Goal: Information Seeking & Learning: Understand process/instructions

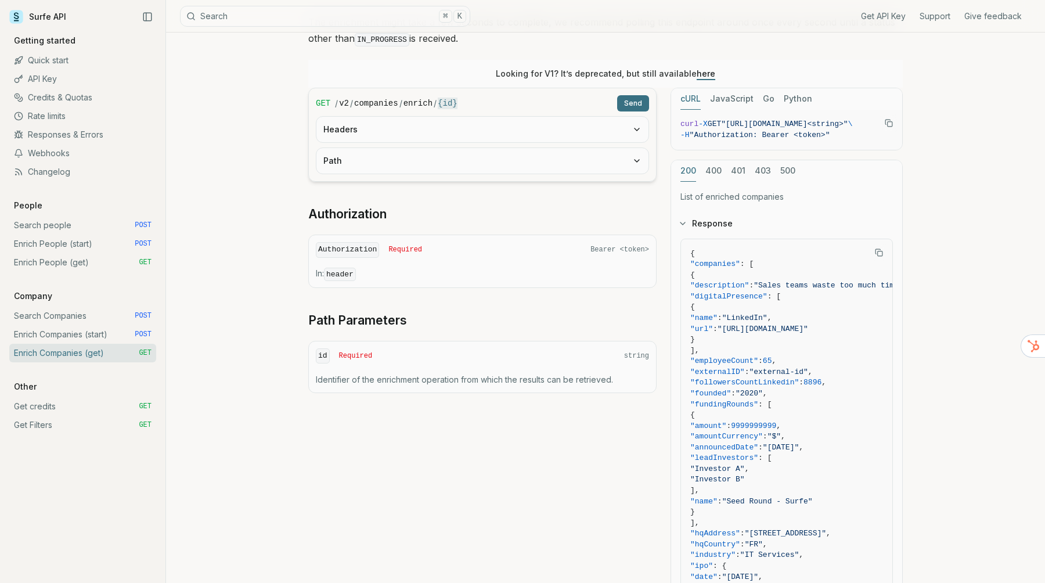
scroll to position [170, 0]
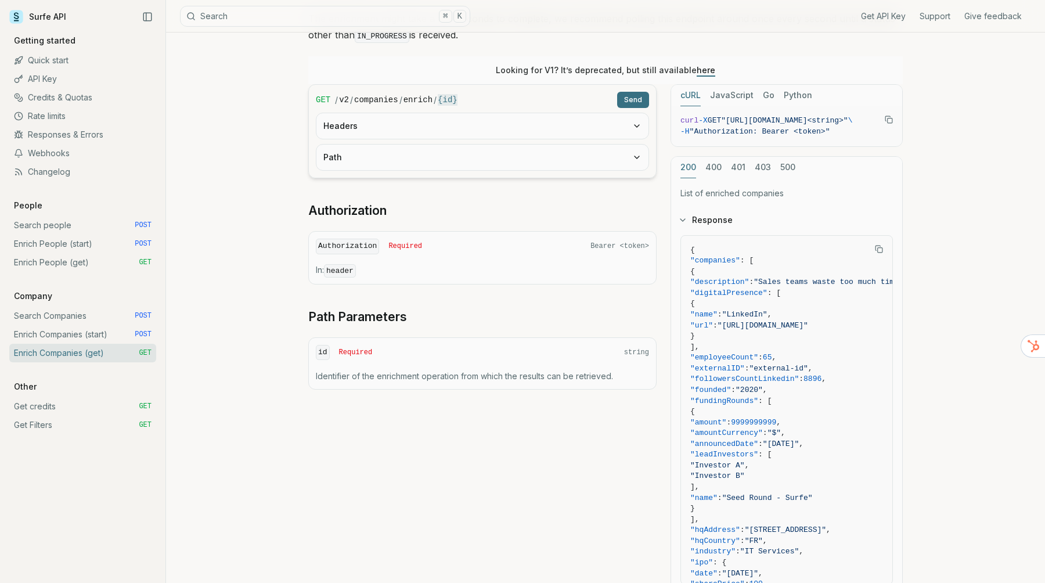
click at [399, 360] on div "id Required string Identifier of the enrichment operation from which the result…" at bounding box center [482, 363] width 348 height 52
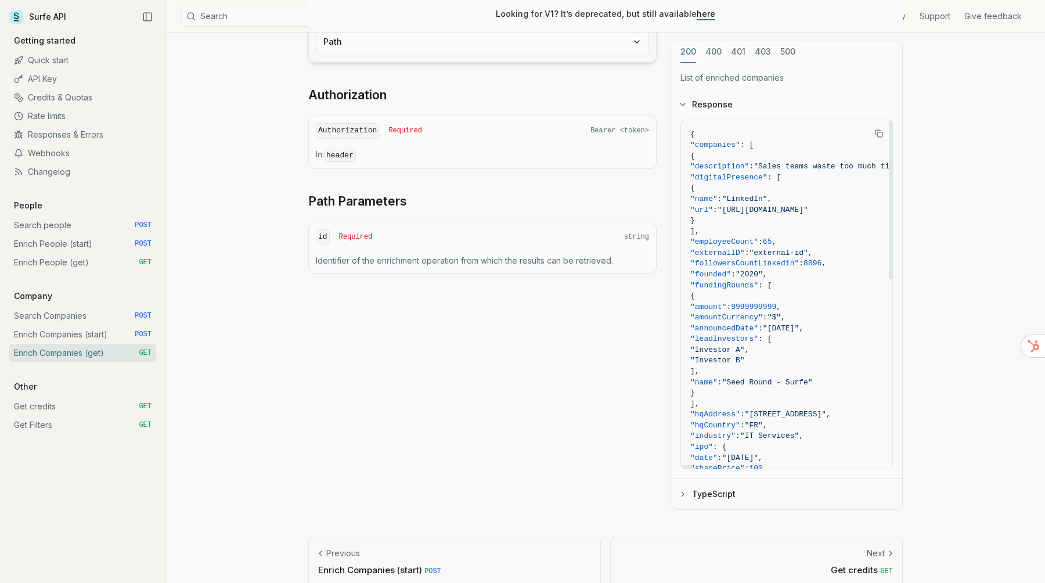
scroll to position [282, 0]
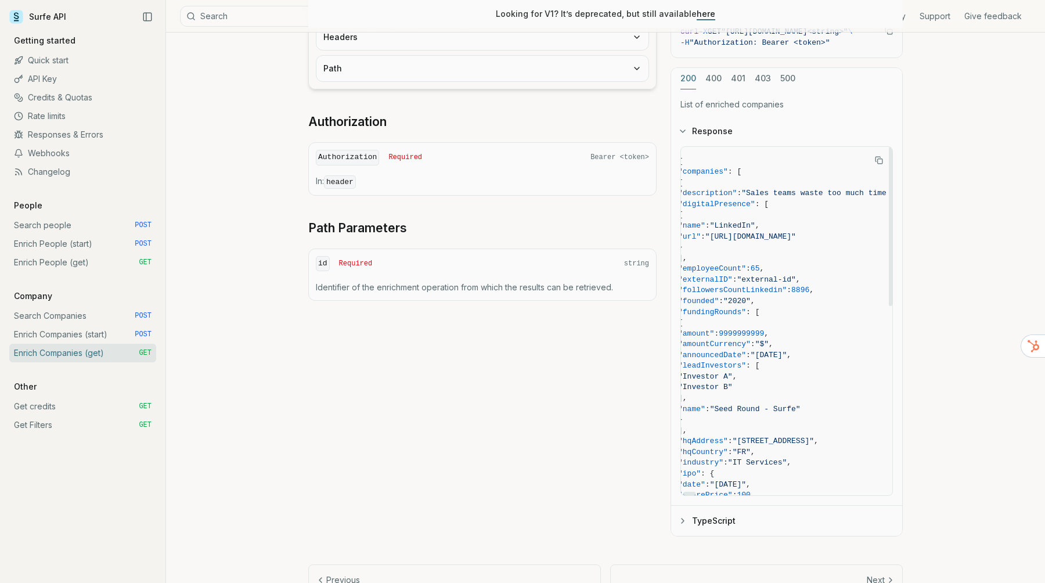
scroll to position [0, 0]
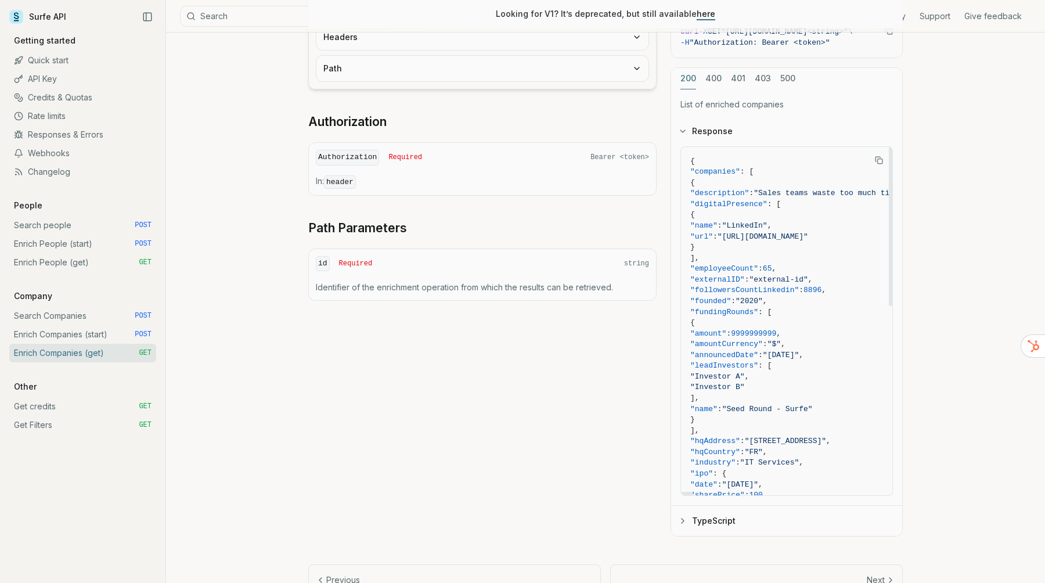
click at [45, 224] on link "Search people POST" at bounding box center [82, 225] width 147 height 19
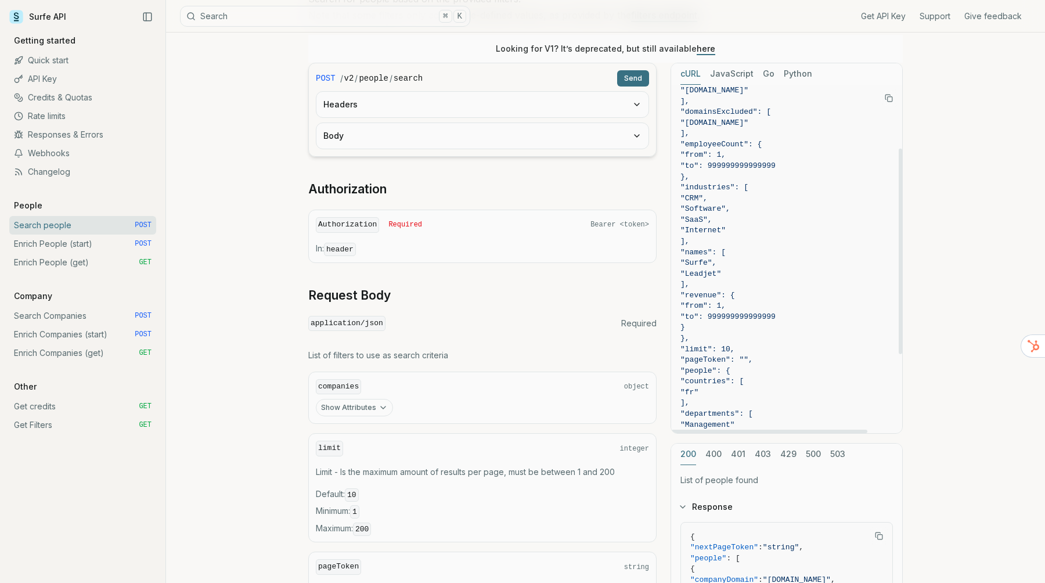
scroll to position [108, 5]
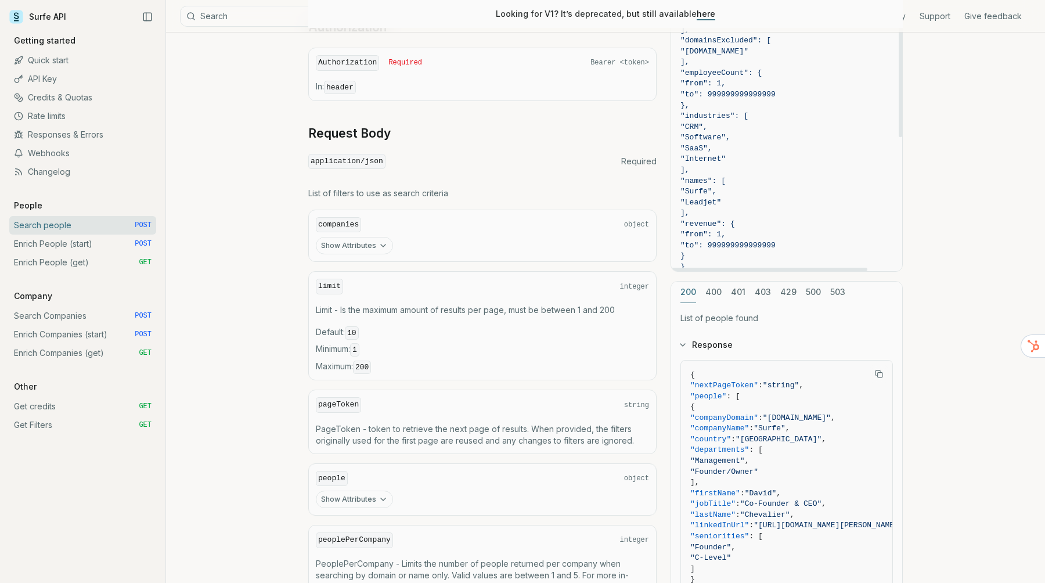
scroll to position [401, 0]
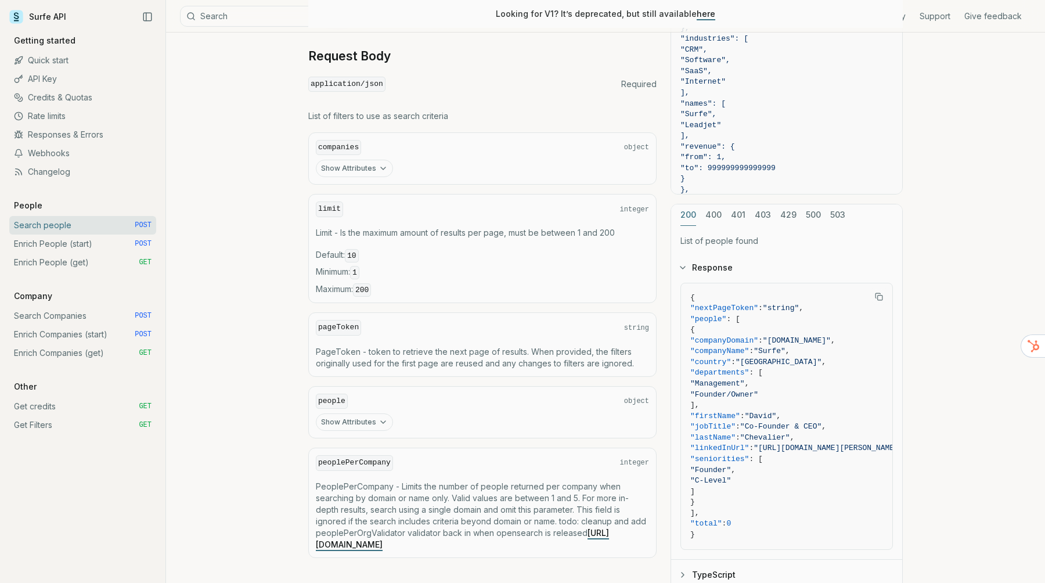
click at [379, 171] on icon "button" at bounding box center [383, 168] width 9 height 9
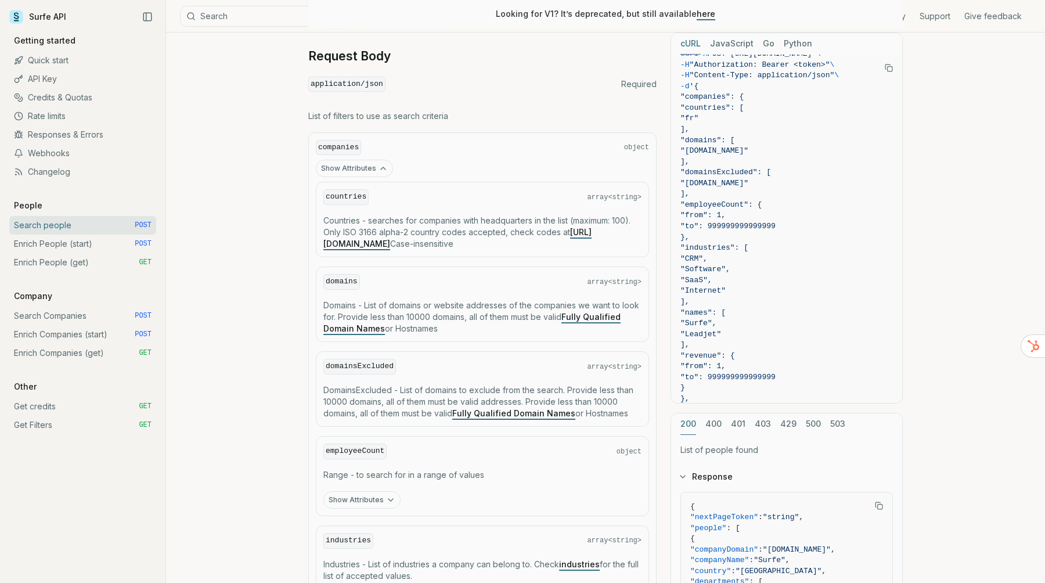
click at [371, 168] on button "Show Attributes" at bounding box center [354, 168] width 77 height 17
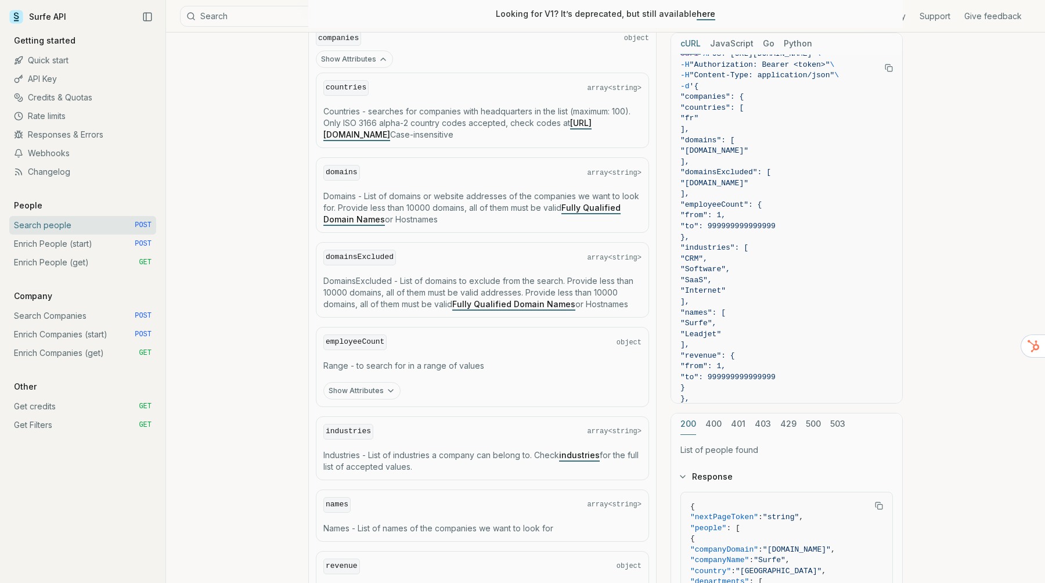
scroll to position [0, 0]
click at [270, 134] on div "Search people Quota limitation Results received from this endpoint count toward…" at bounding box center [605, 314] width 879 height 1584
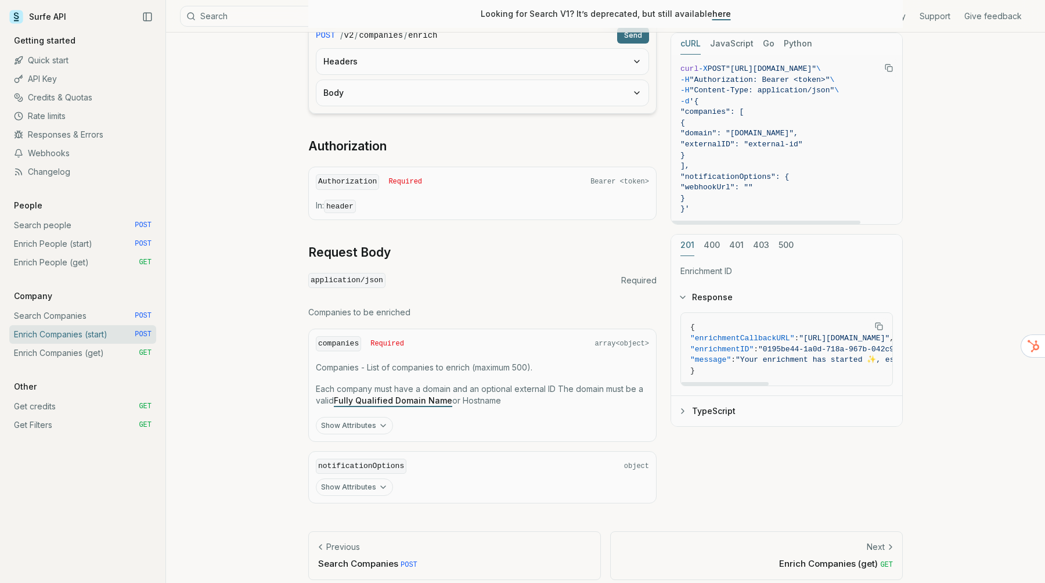
scroll to position [303, 0]
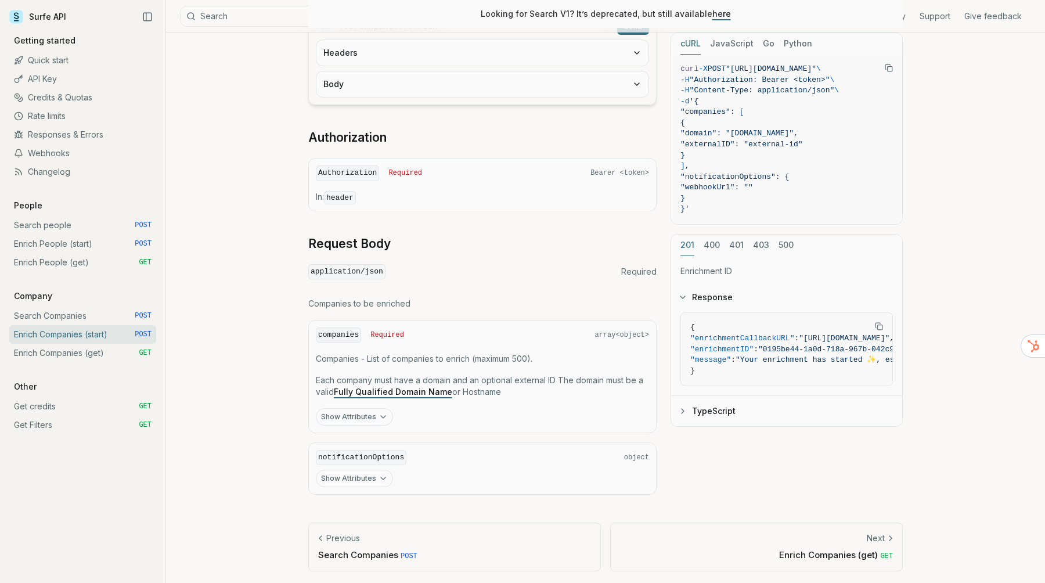
click at [102, 225] on link "Search people POST" at bounding box center [82, 225] width 147 height 19
